Goal: Information Seeking & Learning: Learn about a topic

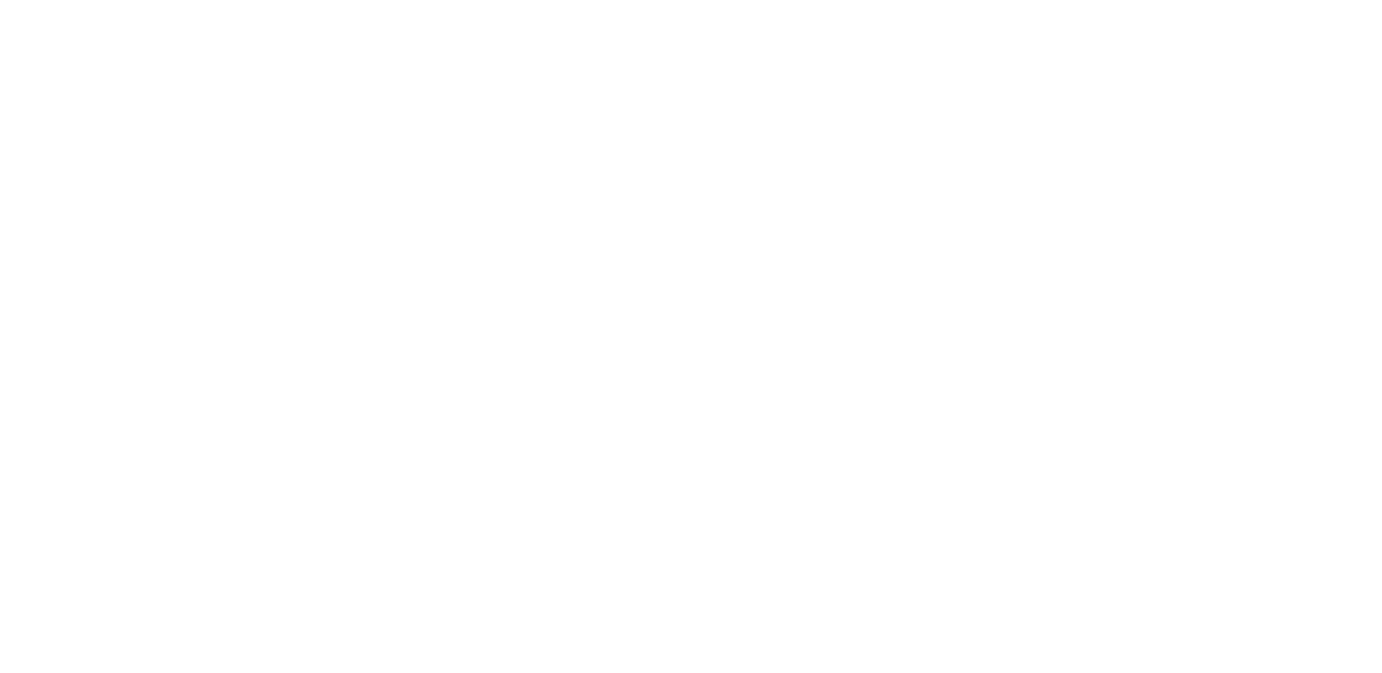
scroll to position [344, 0]
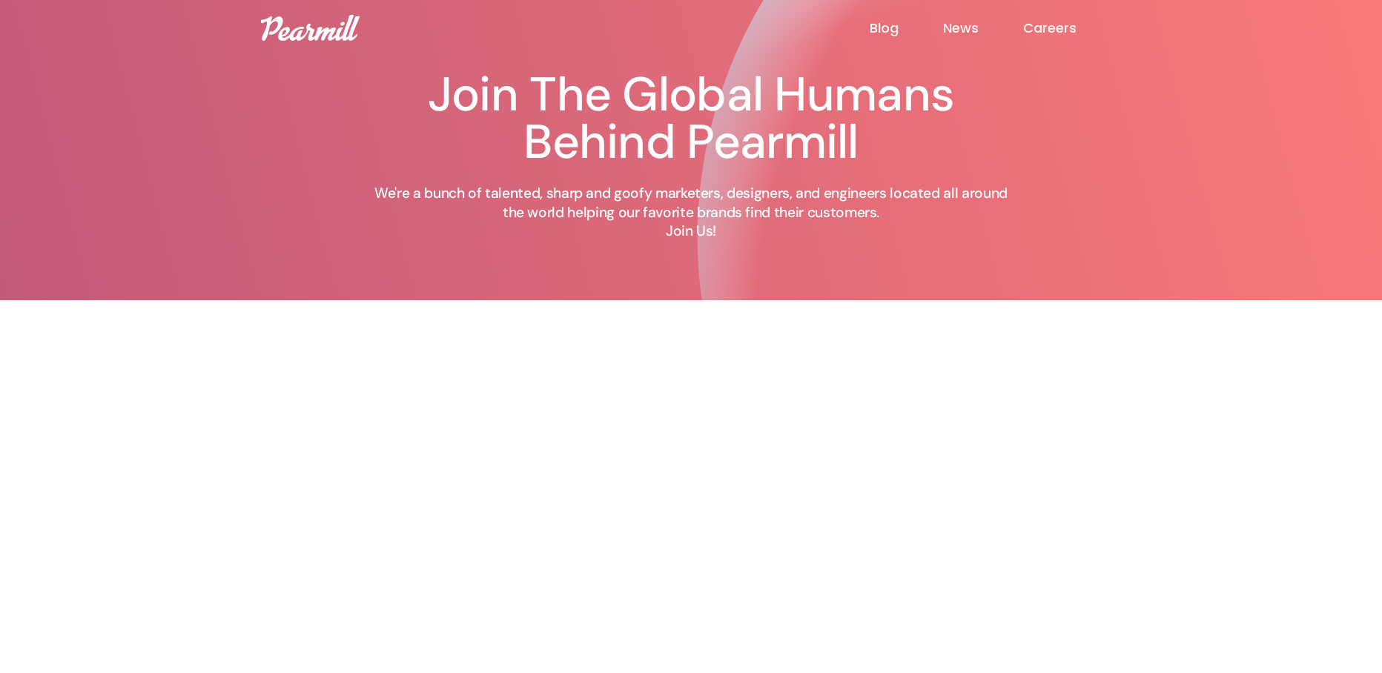
click at [320, 27] on img at bounding box center [310, 28] width 99 height 26
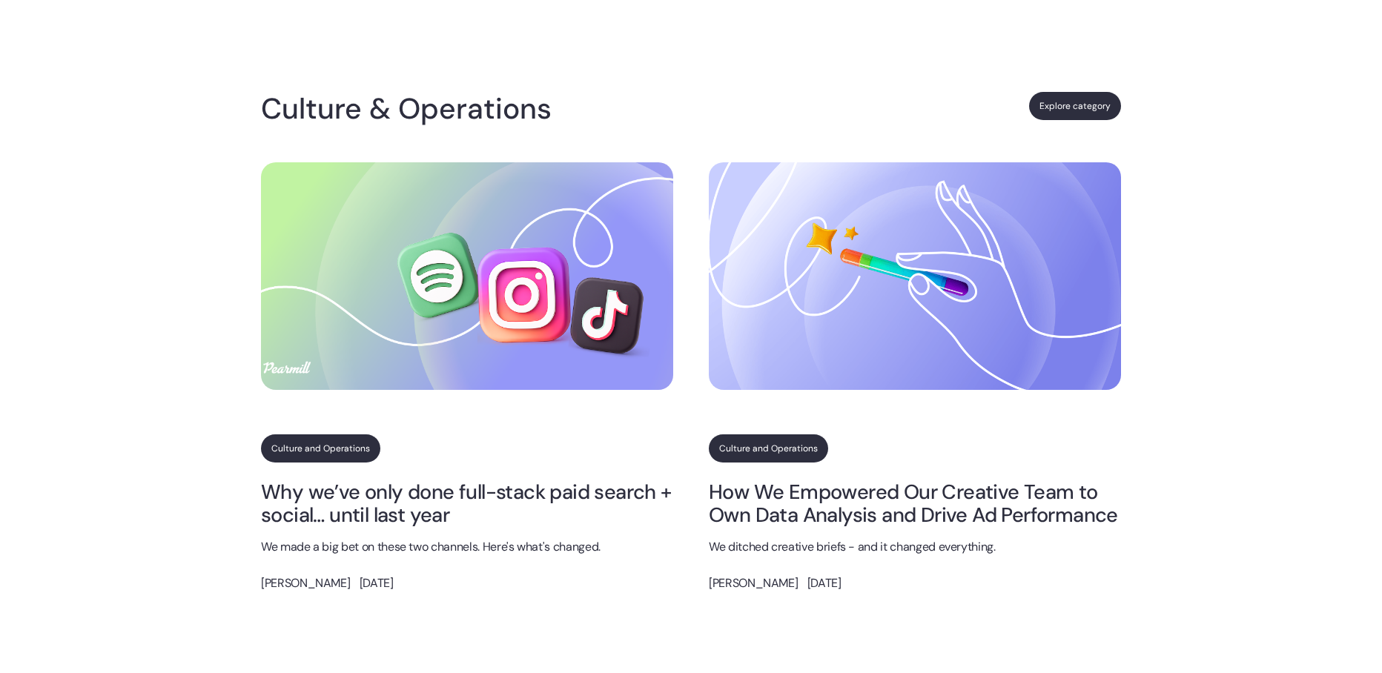
scroll to position [716, 0]
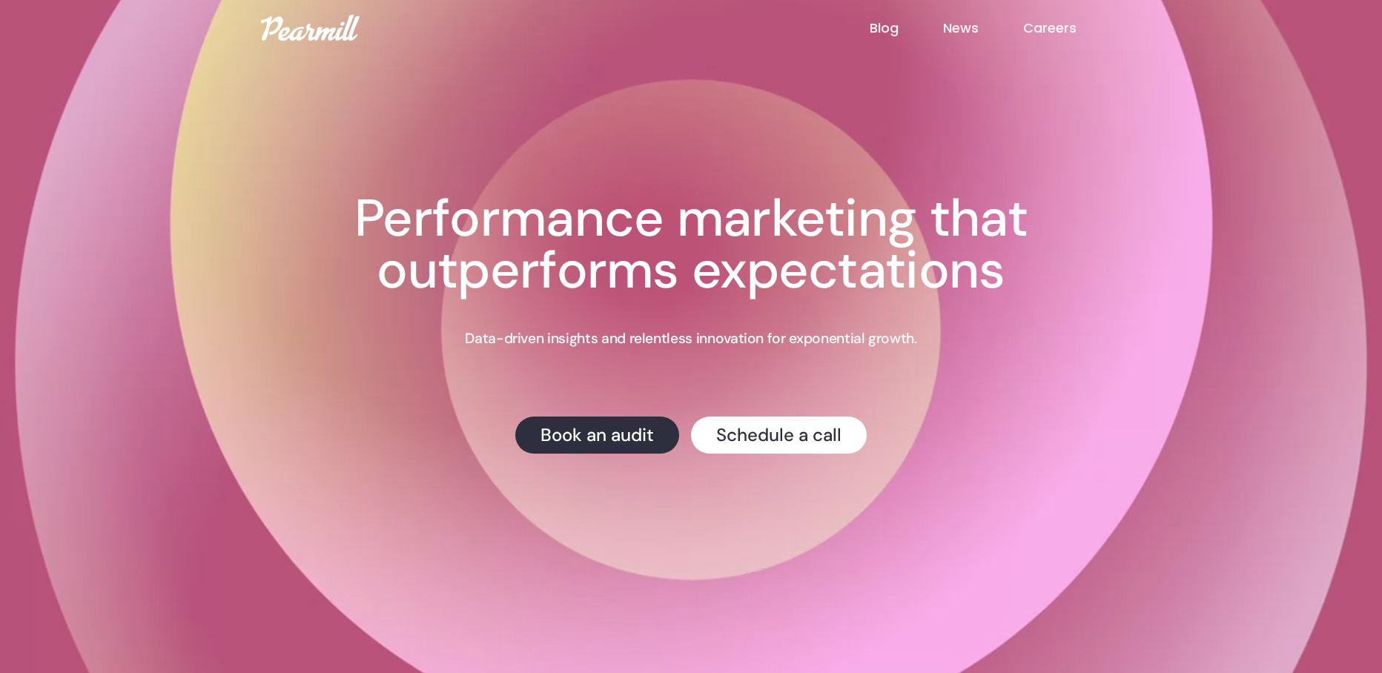
click at [1027, 27] on link "Careers" at bounding box center [1072, 28] width 98 height 19
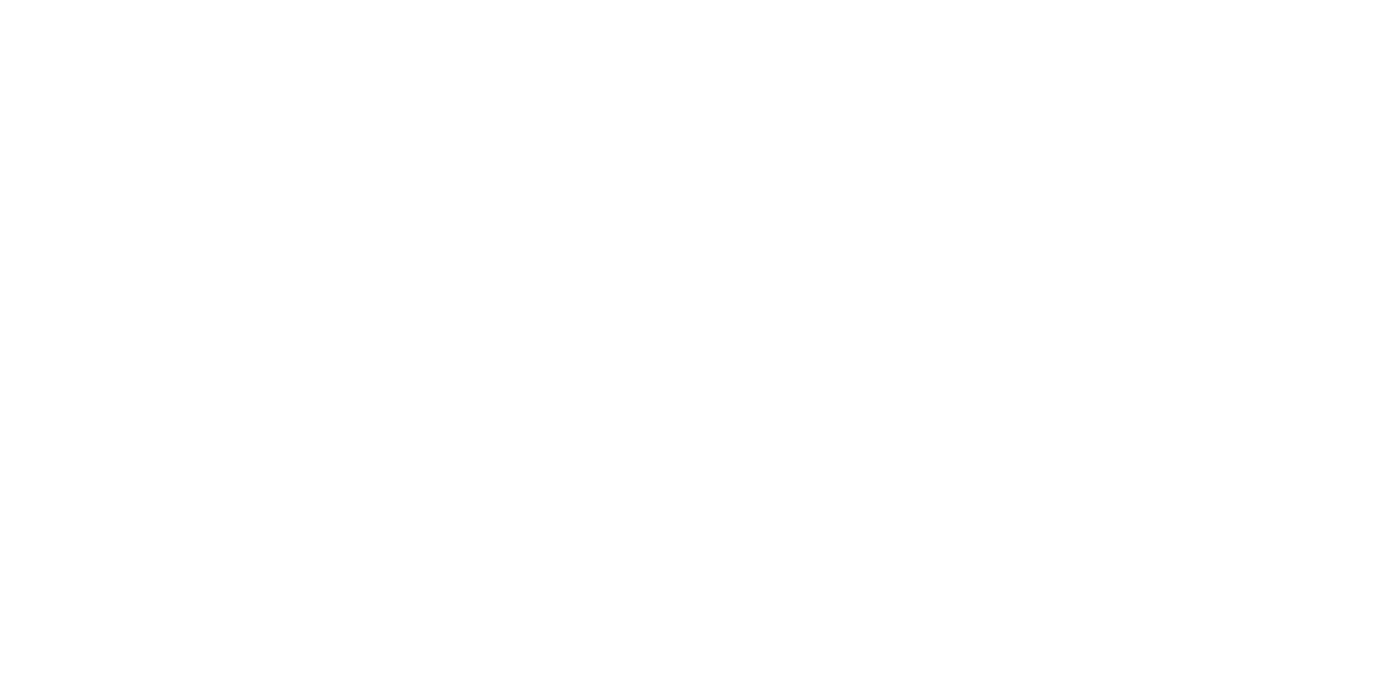
scroll to position [344, 0]
